Goal: Task Accomplishment & Management: Manage account settings

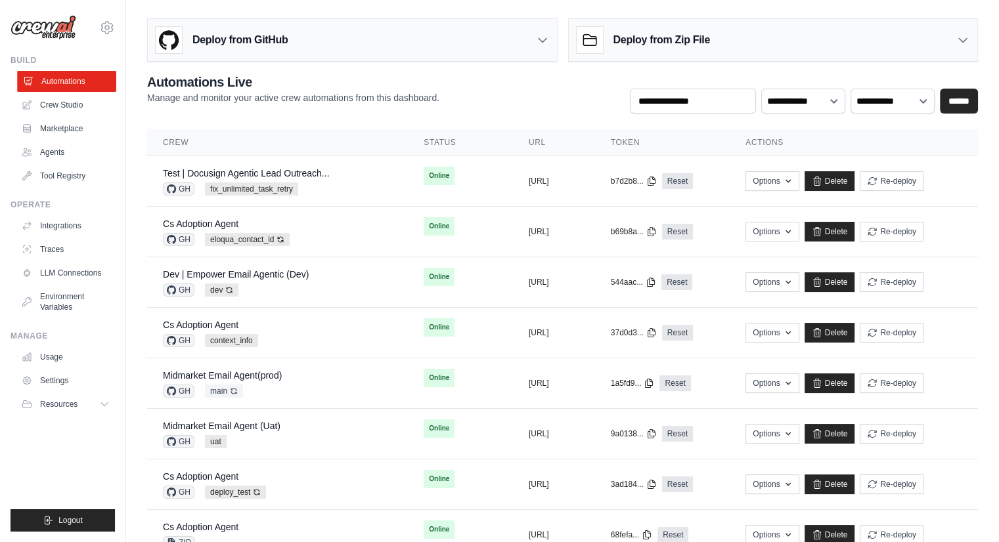
click at [74, 81] on link "Automations" at bounding box center [66, 81] width 99 height 21
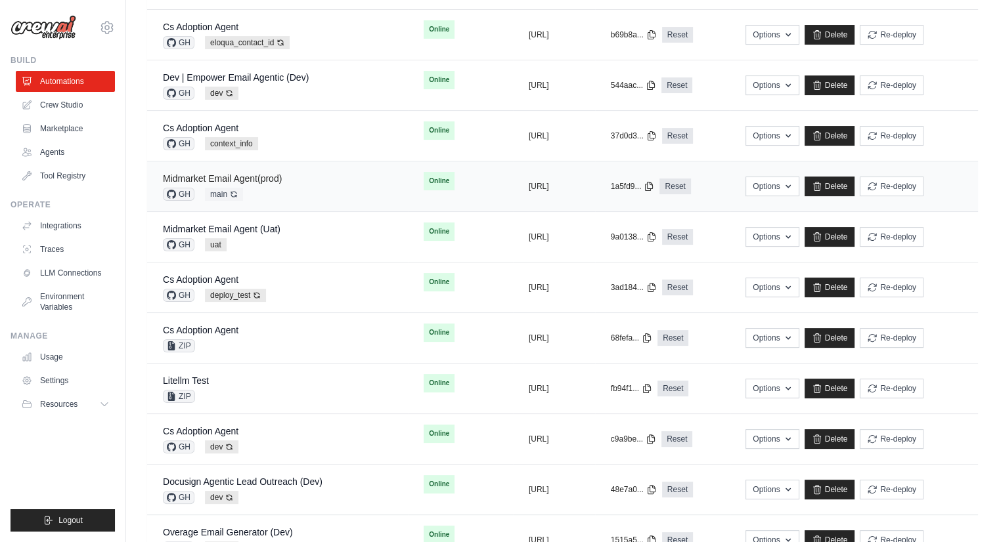
click at [268, 179] on link "Midmarket Email Agent(prod)" at bounding box center [222, 178] width 119 height 11
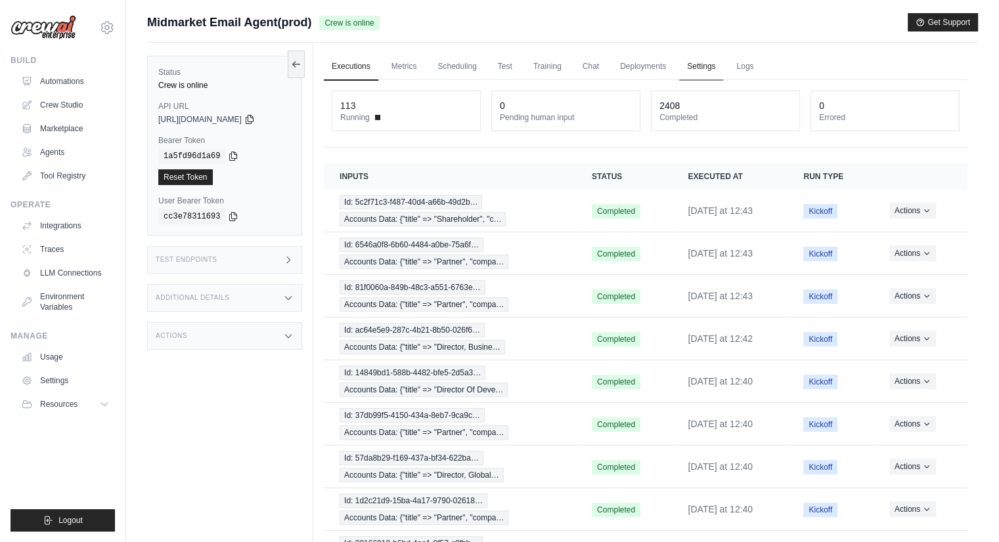
click at [689, 66] on link "Settings" at bounding box center [701, 67] width 44 height 28
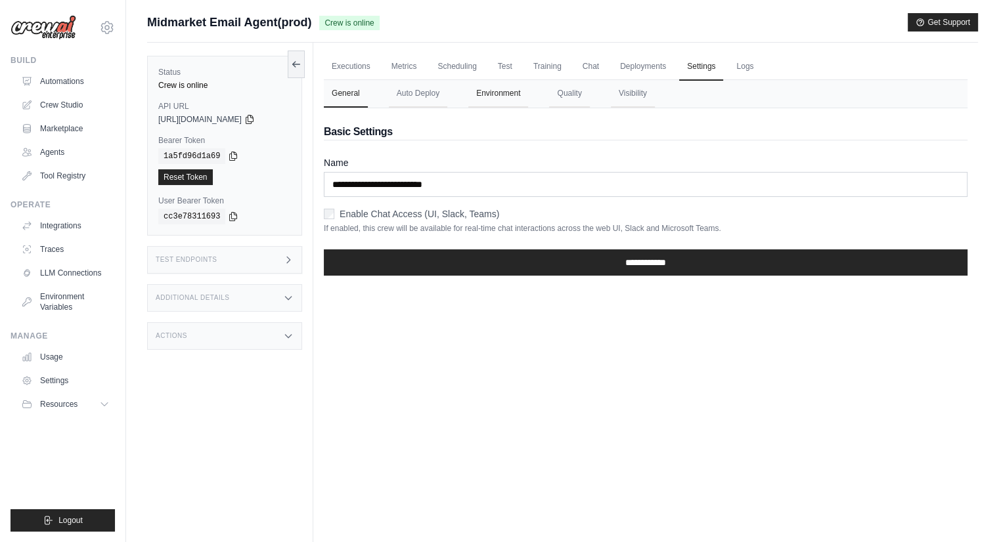
click at [506, 98] on button "Environment" at bounding box center [498, 94] width 60 height 28
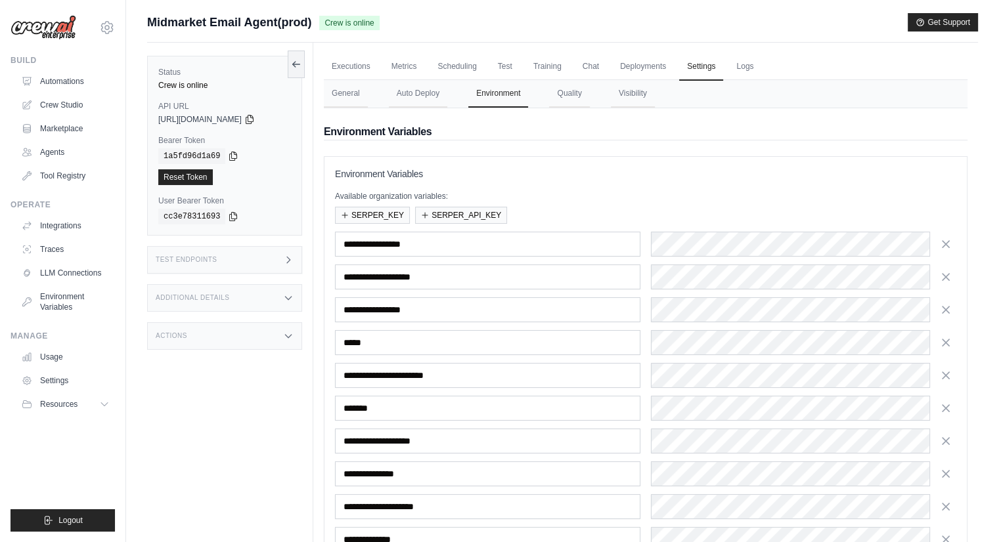
click at [835, 26] on div "Midmarket Email Agent(prod) Crew is online Get Support" at bounding box center [562, 22] width 831 height 18
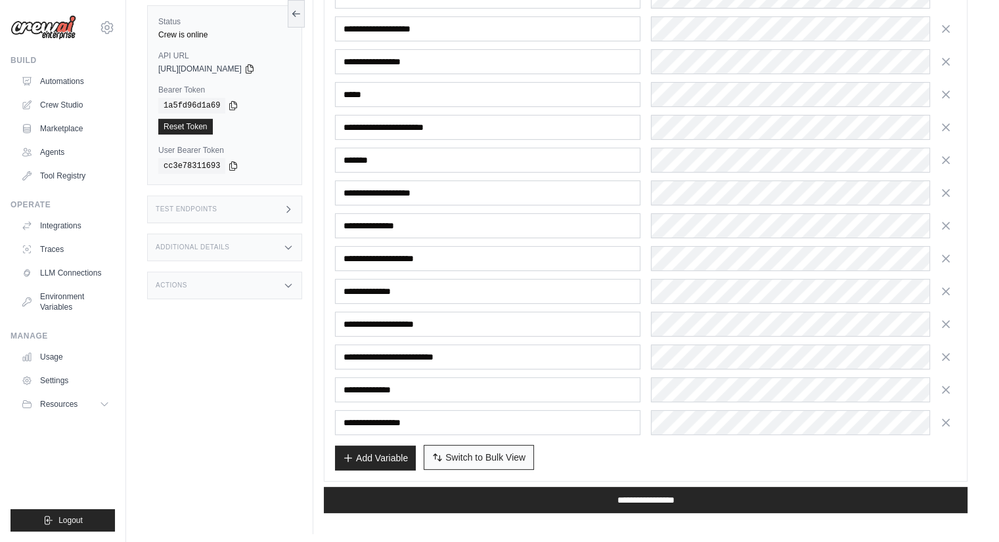
click at [507, 451] on span "Switch to Bulk View" at bounding box center [485, 457] width 80 height 13
type textarea "**********"
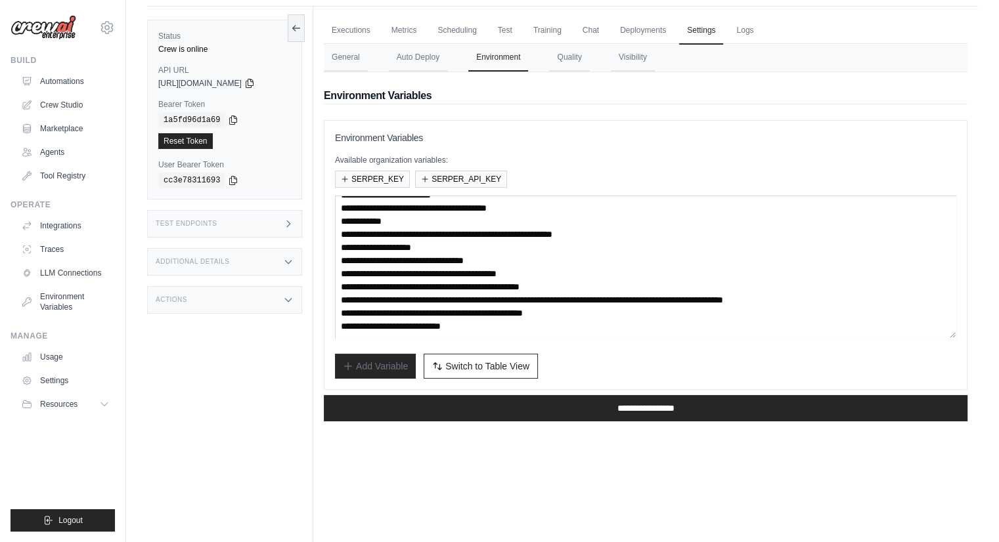
scroll to position [55, 0]
